Goal: Find specific page/section: Find specific page/section

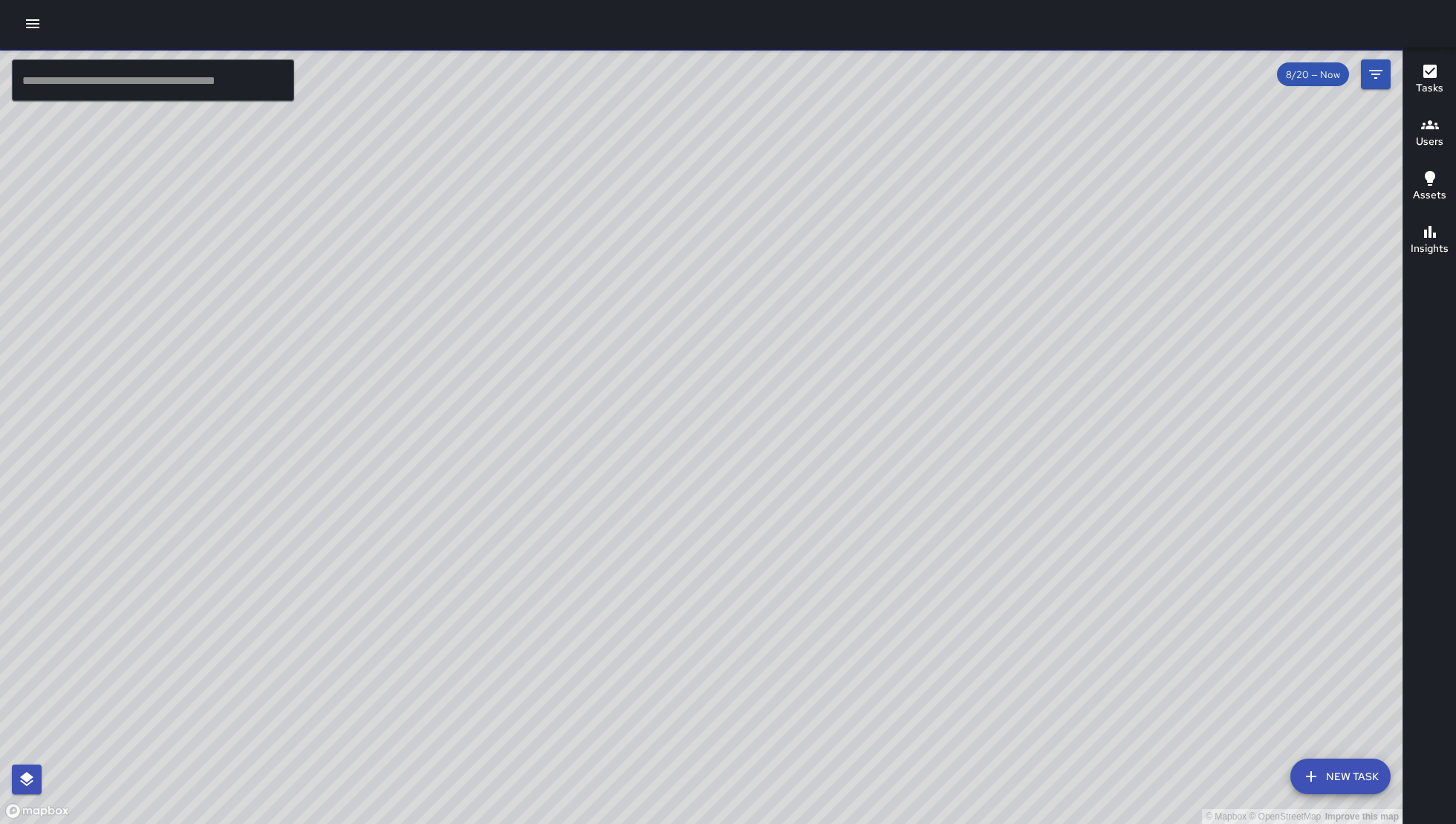
click at [49, 31] on div at bounding box center [728, 24] width 1456 height 47
click at [41, 26] on icon "button" at bounding box center [32, 24] width 18 height 18
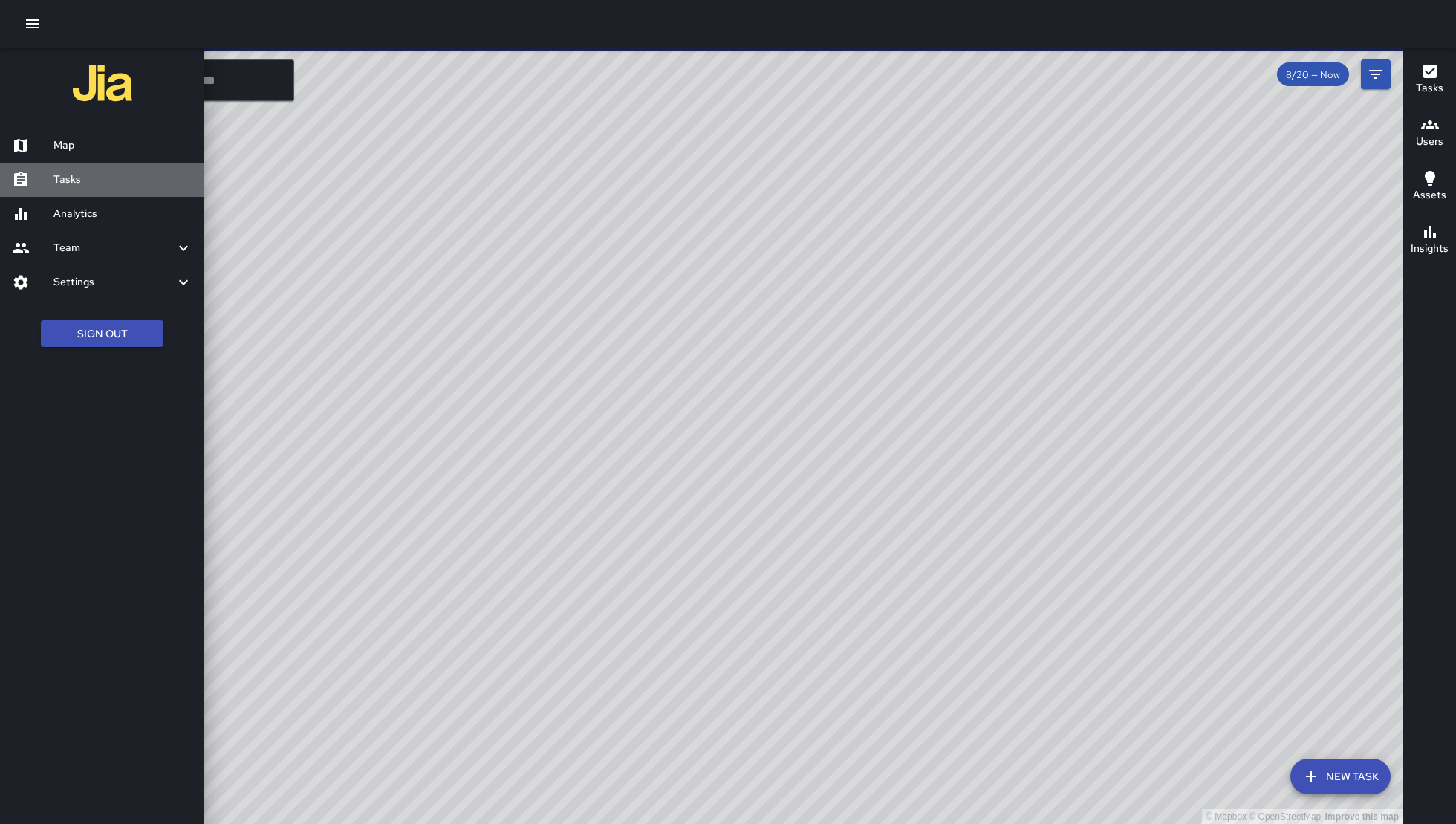
click at [102, 185] on h6 "Tasks" at bounding box center [122, 179] width 139 height 17
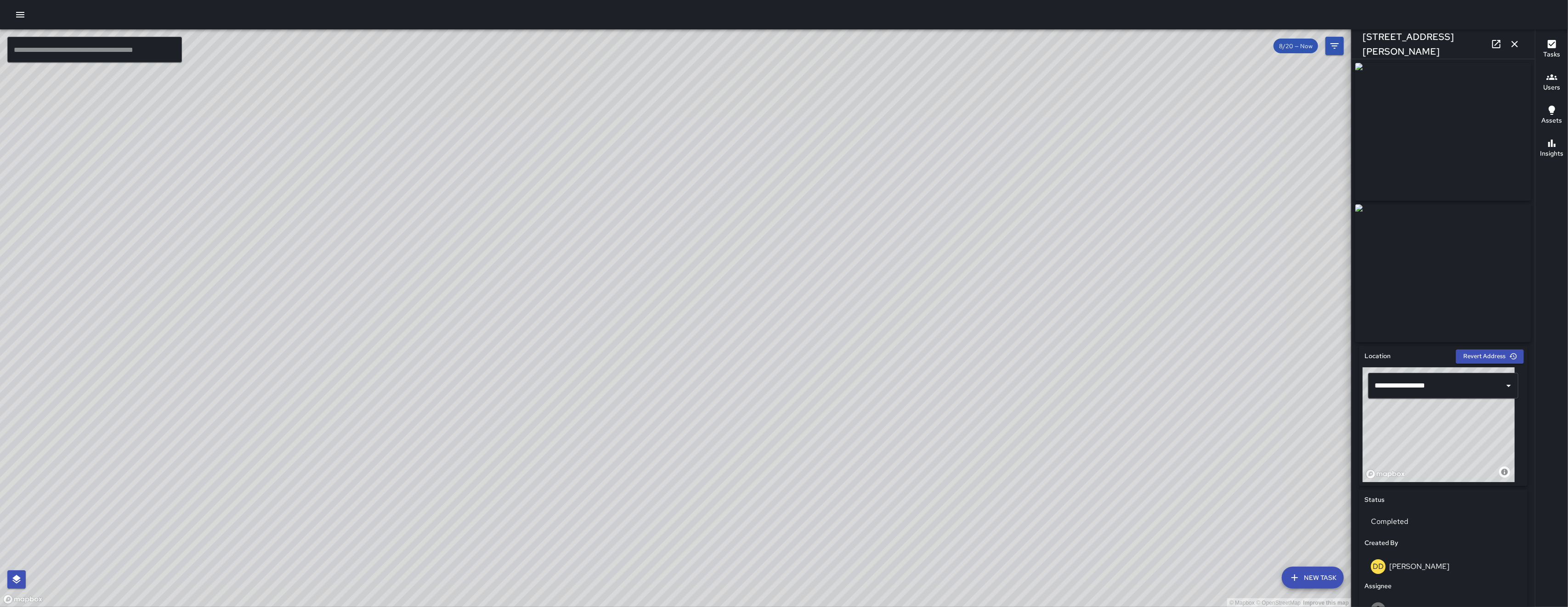
drag, startPoint x: 463, startPoint y: 546, endPoint x: 576, endPoint y: 372, distance: 207.5
click at [576, 372] on div "© Mapbox © OpenStreetMap Improve this map" at bounding box center [676, 318] width 1351 height 578
